Goal: Task Accomplishment & Management: Manage account settings

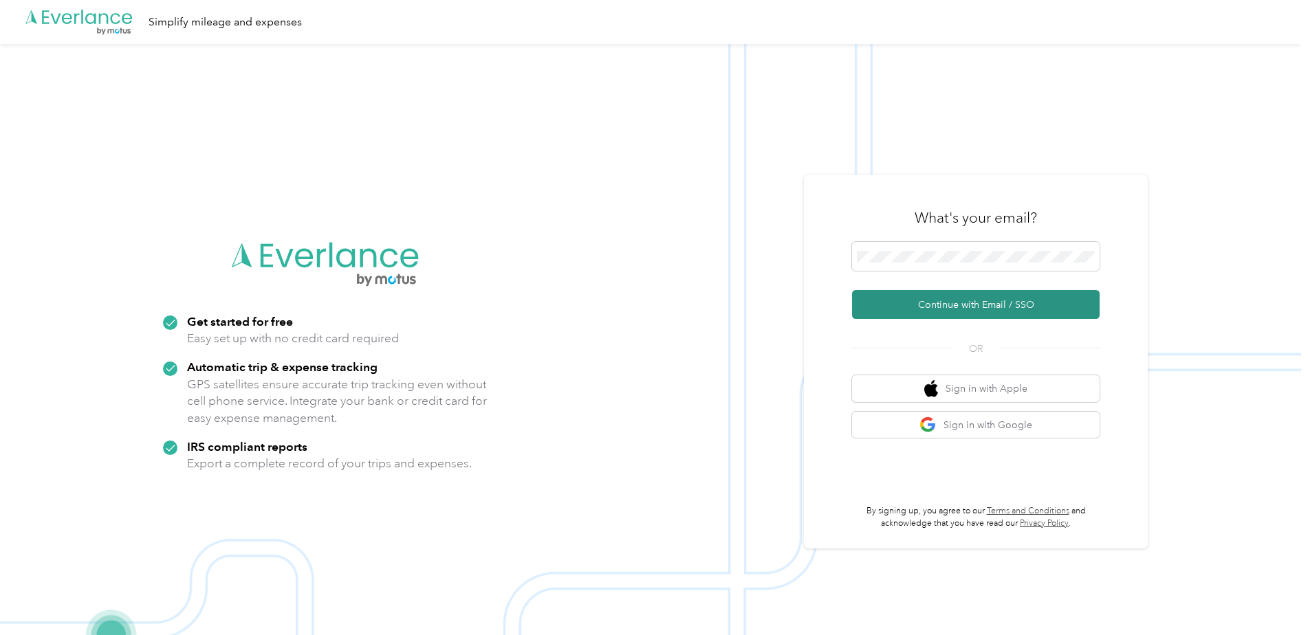
click at [937, 298] on button "Continue with Email / SSO" at bounding box center [976, 304] width 248 height 29
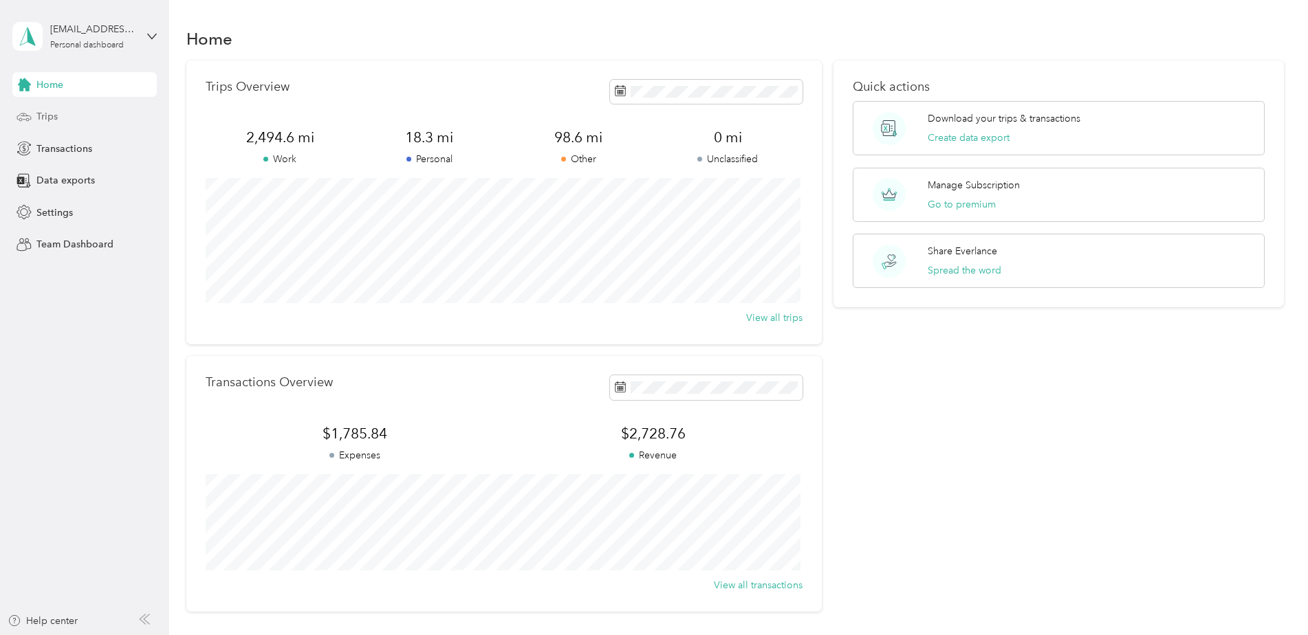
click at [56, 120] on span "Trips" at bounding box center [46, 116] width 21 height 14
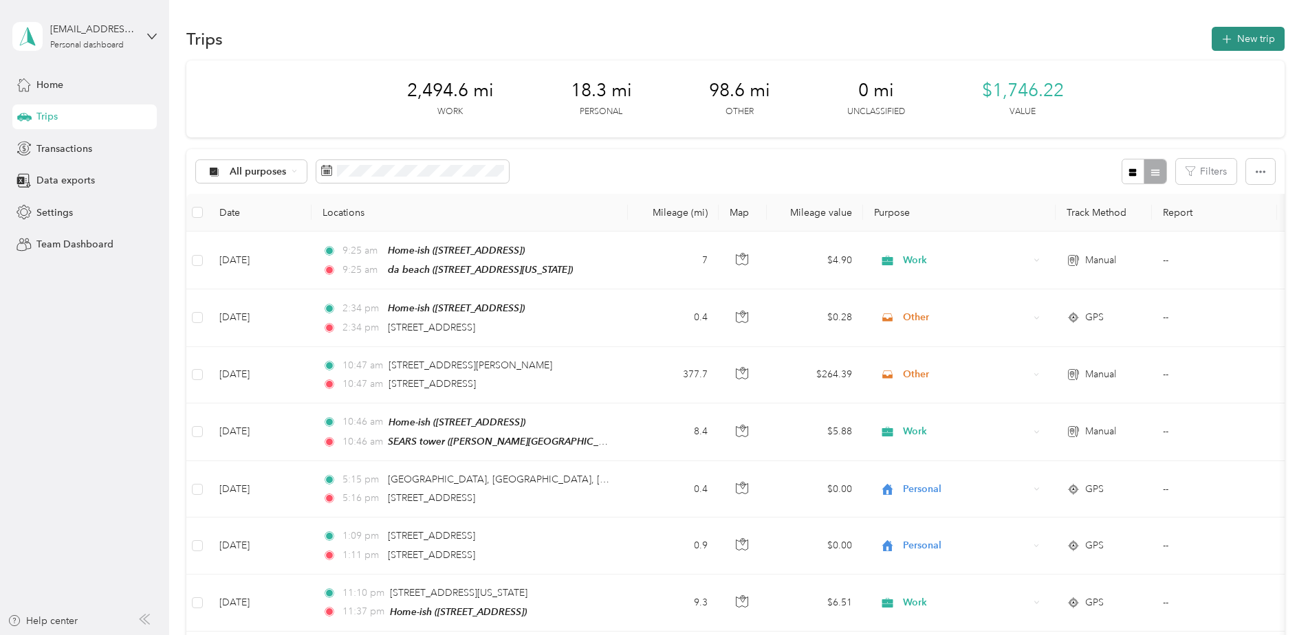
click at [1232, 39] on button "New trip" at bounding box center [1248, 39] width 73 height 24
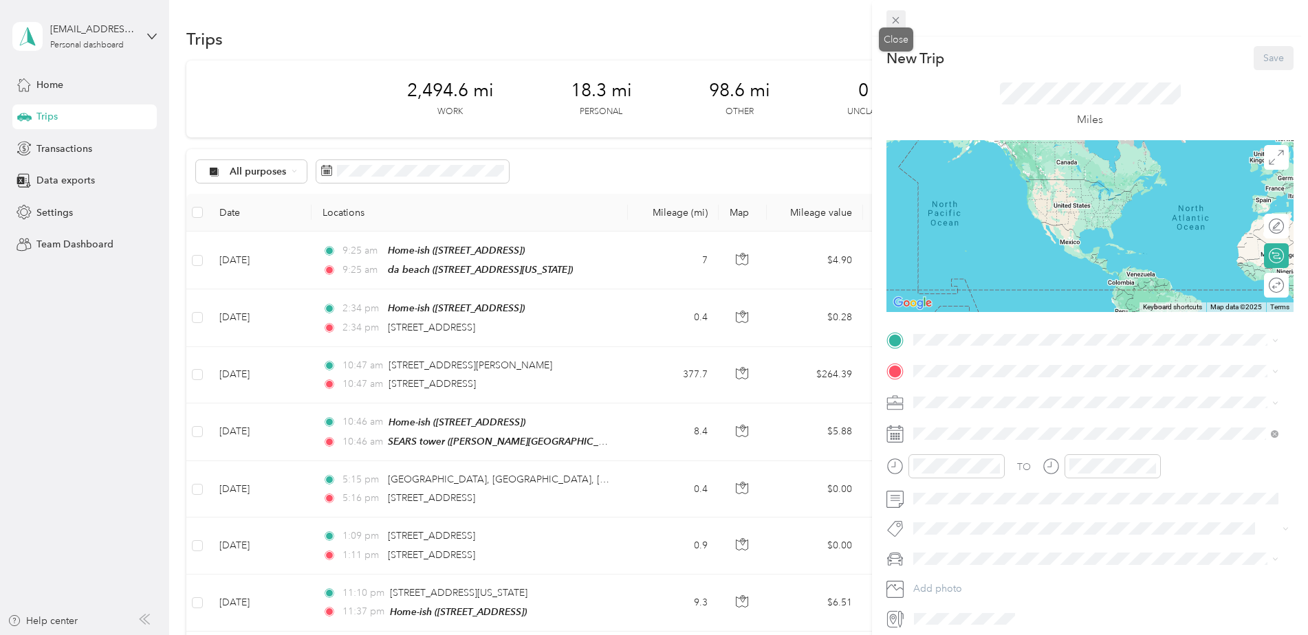
click at [893, 21] on icon at bounding box center [896, 20] width 12 height 12
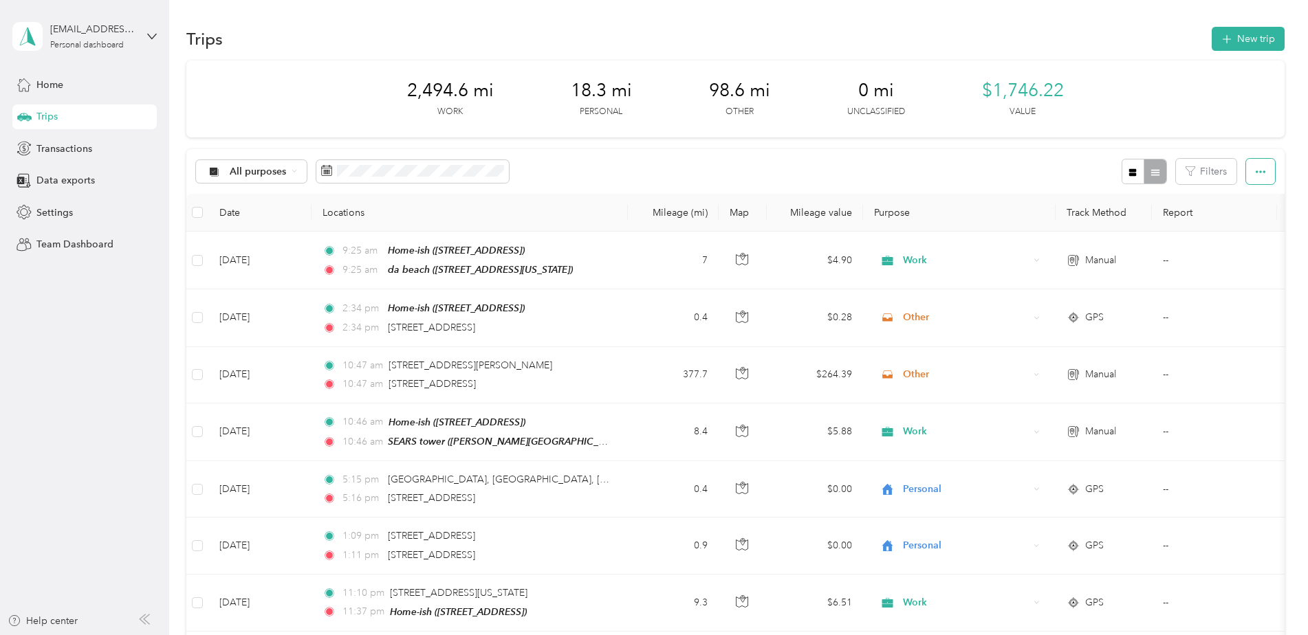
click at [1252, 177] on button "button" at bounding box center [1260, 171] width 29 height 25
click at [1032, 177] on div "All purposes Filters" at bounding box center [735, 171] width 1098 height 45
click at [1260, 166] on span "button" at bounding box center [1261, 172] width 10 height 12
click at [1230, 30] on button "New trip" at bounding box center [1248, 39] width 73 height 24
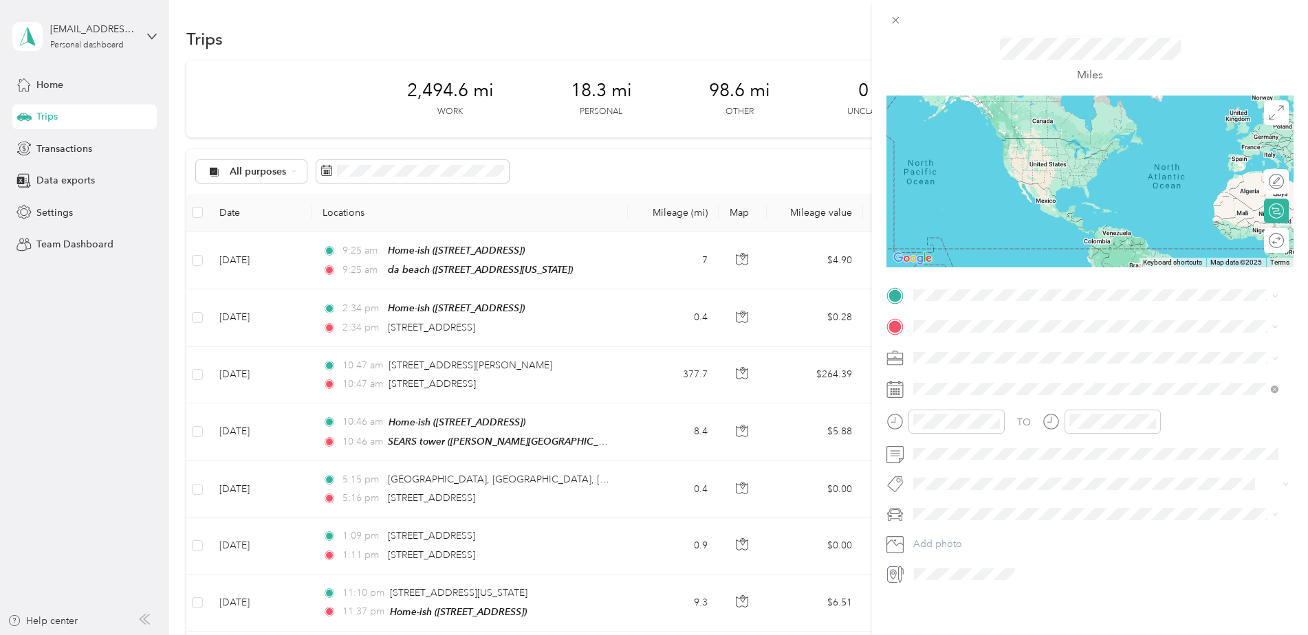
scroll to position [55, 0]
click at [888, 21] on span at bounding box center [895, 19] width 19 height 19
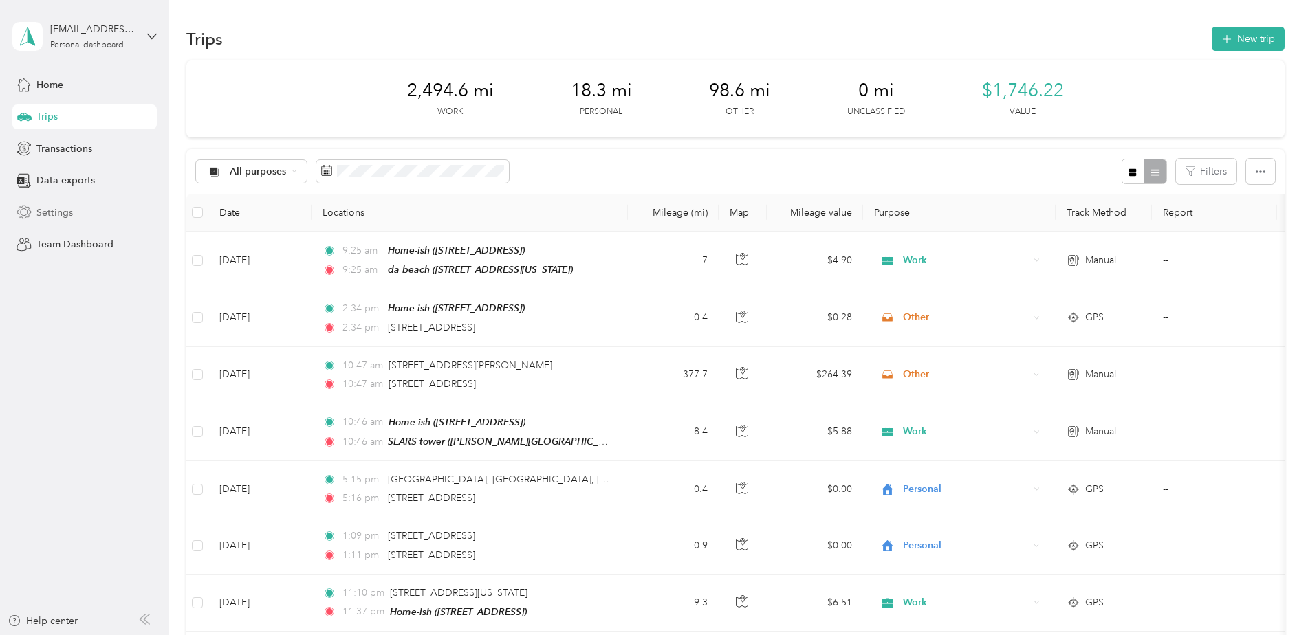
click at [58, 218] on span "Settings" at bounding box center [54, 213] width 36 height 14
